Goal: Information Seeking & Learning: Learn about a topic

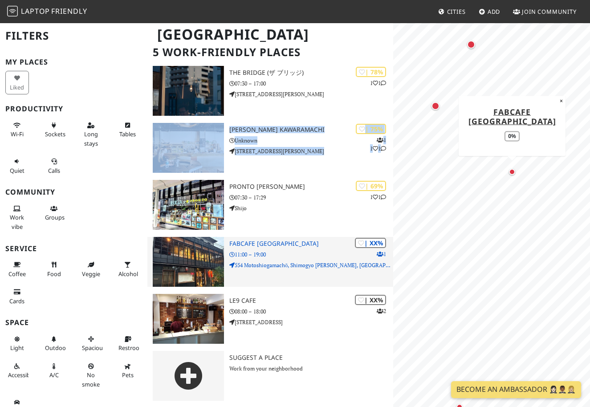
scroll to position [61, 0]
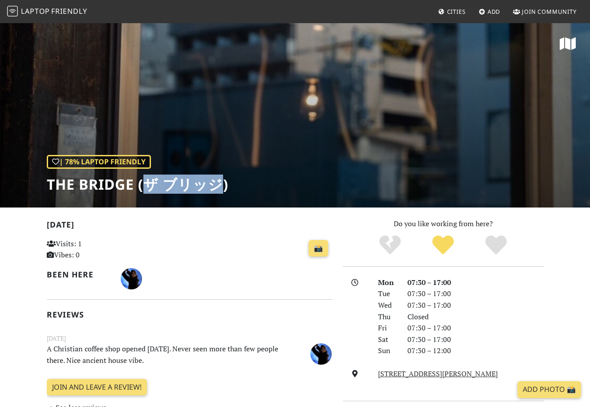
drag, startPoint x: 146, startPoint y: 183, endPoint x: 219, endPoint y: 185, distance: 73.5
click at [219, 185] on h1 "The Bridge (ザ ブリッジ)" at bounding box center [138, 184] width 182 height 17
copy h1 "ザ ブリッジ"
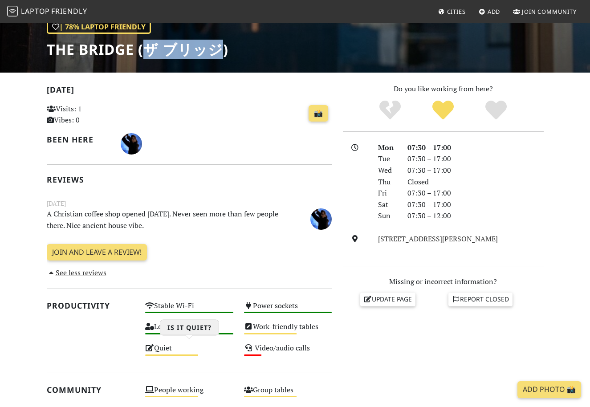
scroll to position [135, 0]
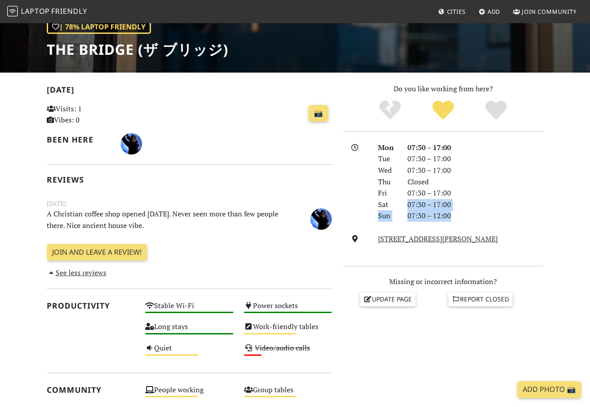
drag, startPoint x: 407, startPoint y: 203, endPoint x: 459, endPoint y: 217, distance: 53.8
click at [459, 217] on div "Mon 07:30 – 17:00 Tue 07:30 – 17:00 Wed 07:30 – 17:00 Thu Closed Fri 07:30 – 17…" at bounding box center [461, 182] width 176 height 80
copy div "07:30 – 17:00 Sun 07:30 – 12:00"
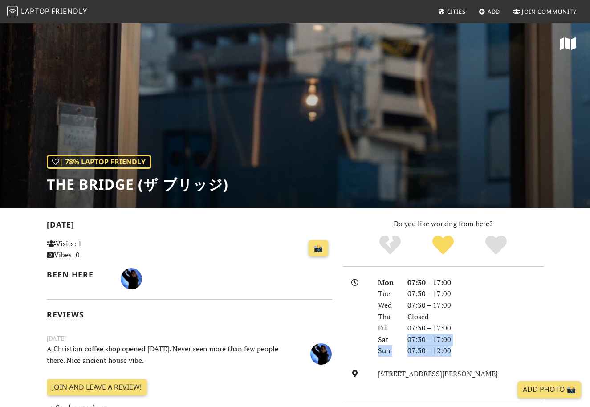
scroll to position [0, 0]
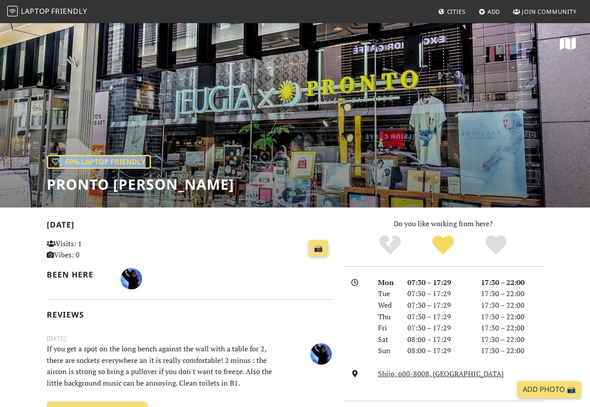
drag, startPoint x: 48, startPoint y: 185, endPoint x: 250, endPoint y: 185, distance: 202.8
click at [250, 185] on div "| 69% Laptop Friendly PRONTO Shijo Karasuma" at bounding box center [295, 114] width 590 height 185
click at [246, 186] on div "| 69% Laptop Friendly PRONTO Shijo Karasuma" at bounding box center [295, 114] width 590 height 185
drag, startPoint x: 47, startPoint y: 184, endPoint x: 242, endPoint y: 185, distance: 195.6
click at [234, 185] on h1 "PRONTO Shijo Karasuma" at bounding box center [141, 184] width 188 height 17
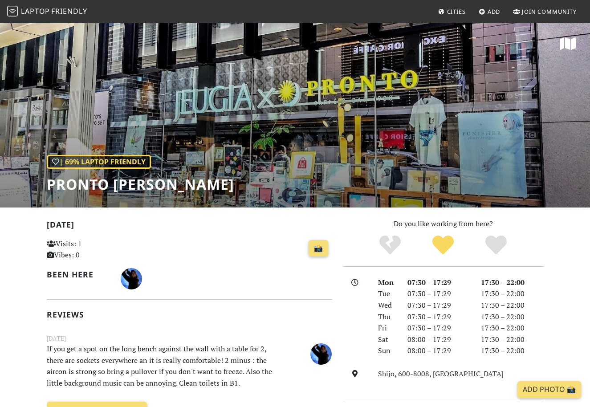
copy h1 "PRONTO Shijo Karasuma"
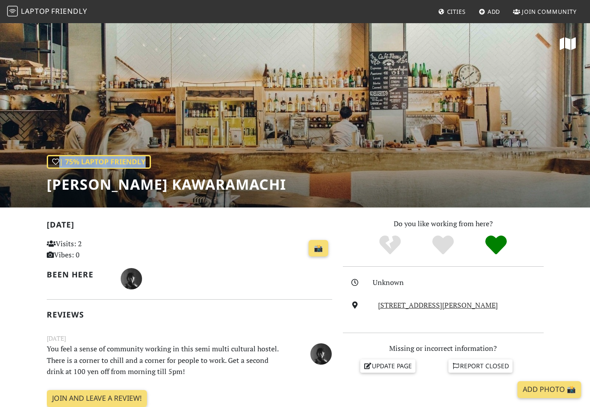
drag, startPoint x: 48, startPoint y: 184, endPoint x: 256, endPoint y: 184, distance: 208.6
click at [256, 184] on div "| 75% Laptop Friendly Len Kyoto Kawaramachi" at bounding box center [295, 114] width 590 height 185
click at [250, 184] on div "| 75% Laptop Friendly Len Kyoto Kawaramachi" at bounding box center [295, 114] width 590 height 185
drag, startPoint x: 47, startPoint y: 185, endPoint x: 254, endPoint y: 191, distance: 206.8
click at [254, 191] on div "| 75% Laptop Friendly Len Kyoto Kawaramachi" at bounding box center [295, 114] width 590 height 185
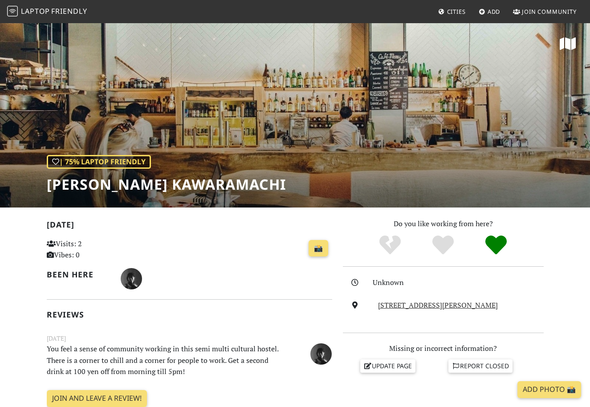
click at [248, 186] on h1 "Len Kyoto Kawaramachi" at bounding box center [166, 184] width 239 height 17
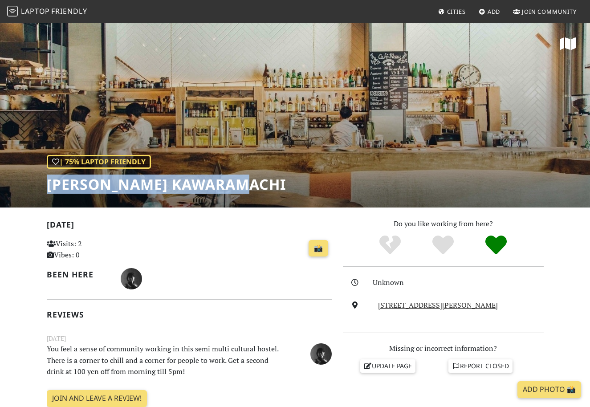
drag, startPoint x: 47, startPoint y: 184, endPoint x: 247, endPoint y: 184, distance: 199.6
click at [247, 184] on h1 "Len Kyoto Kawaramachi" at bounding box center [166, 184] width 239 height 17
copy h1 "Len Kyoto Kawaramachi"
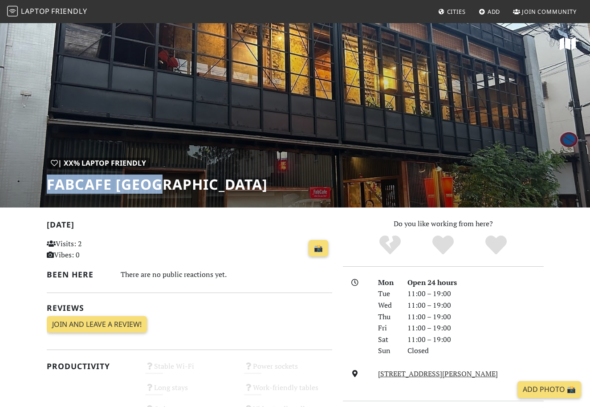
drag, startPoint x: 164, startPoint y: 186, endPoint x: 49, endPoint y: 185, distance: 115.9
click at [49, 185] on h1 "FabCafe [GEOGRAPHIC_DATA]" at bounding box center [157, 184] width 221 height 17
copy h1 "FabCafe [GEOGRAPHIC_DATA]"
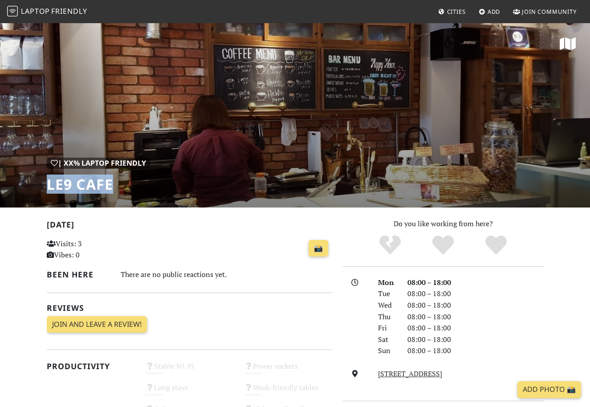
drag, startPoint x: 47, startPoint y: 184, endPoint x: 119, endPoint y: 184, distance: 71.8
click at [119, 184] on h1 "LE9 Cafe" at bounding box center [98, 184] width 103 height 17
copy h1 "LE9 Cafe"
